Goal: Check status: Check status

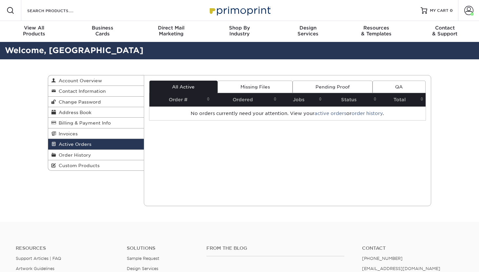
click at [402, 72] on div "Active Orders Account Overview Contact Information Change Password Address Book…" at bounding box center [240, 140] width 394 height 163
click at [75, 151] on link "Order History" at bounding box center [96, 155] width 96 height 10
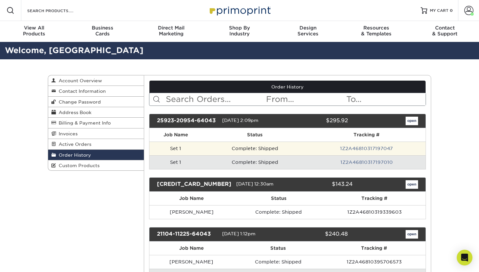
click at [362, 144] on td "1Z2A46810317197047" at bounding box center [367, 149] width 118 height 14
click at [355, 148] on link "1Z2A46810317197047" at bounding box center [366, 148] width 53 height 5
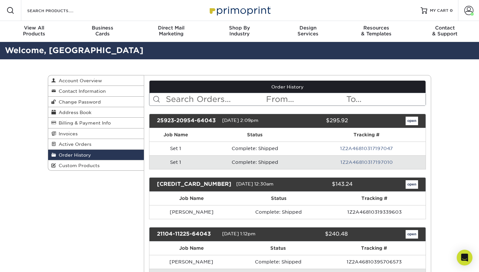
click at [405, 125] on div "25923-20954-64043 [DATE] 2:09pm $295.92 open" at bounding box center [287, 121] width 277 height 14
click at [414, 121] on link "open" at bounding box center [412, 121] width 12 height 9
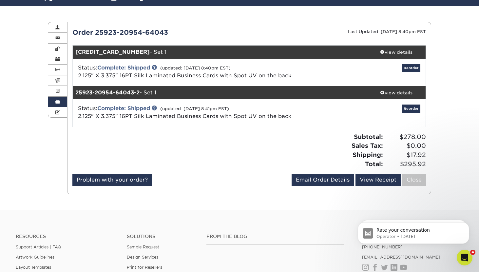
scroll to position [54, 0]
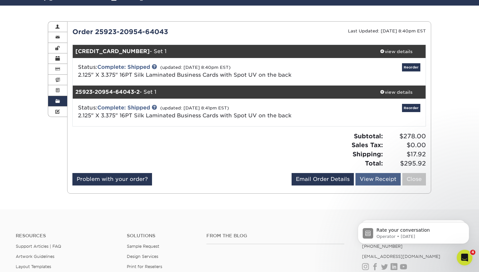
click at [380, 179] on link "View Receipt" at bounding box center [378, 179] width 45 height 12
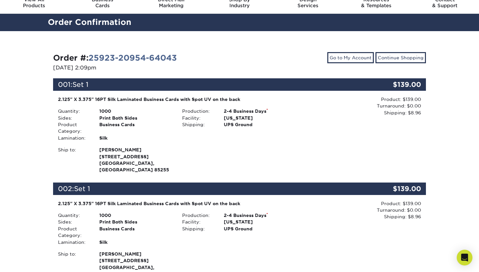
scroll to position [29, 0]
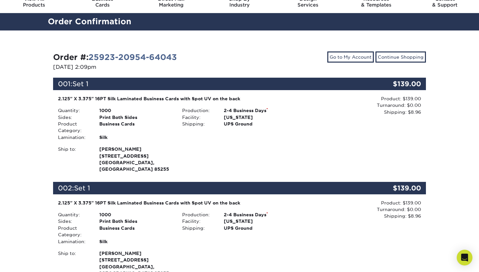
drag, startPoint x: 154, startPoint y: 162, endPoint x: 137, endPoint y: 162, distance: 17.4
click at [137, 162] on div "dylan spotelson 18440 N 94th Way Scottsdale, AZ 85255" at bounding box center [135, 159] width 83 height 27
copy strong "85255"
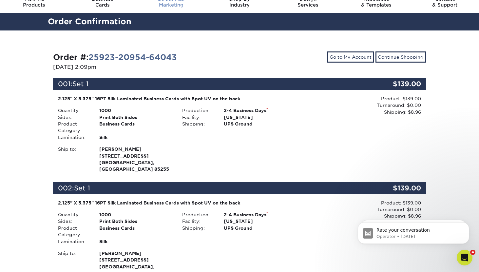
scroll to position [0, 0]
